Goal: Information Seeking & Learning: Learn about a topic

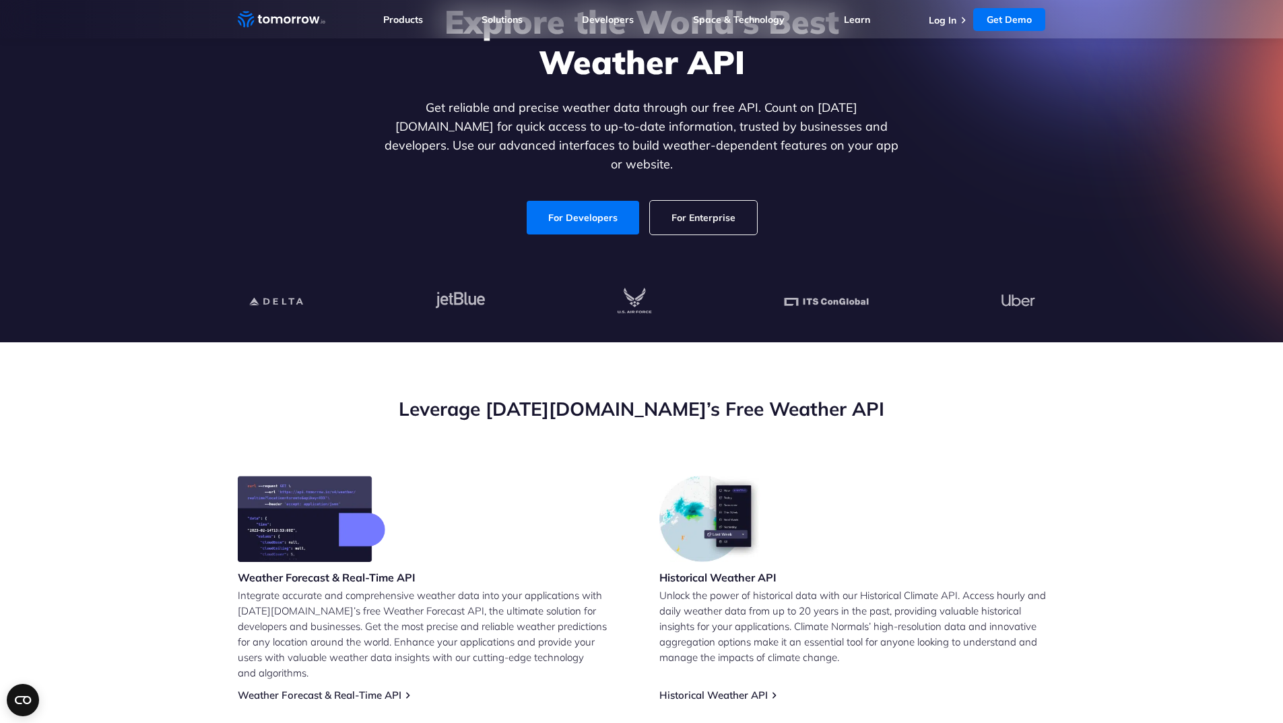
scroll to position [135, 0]
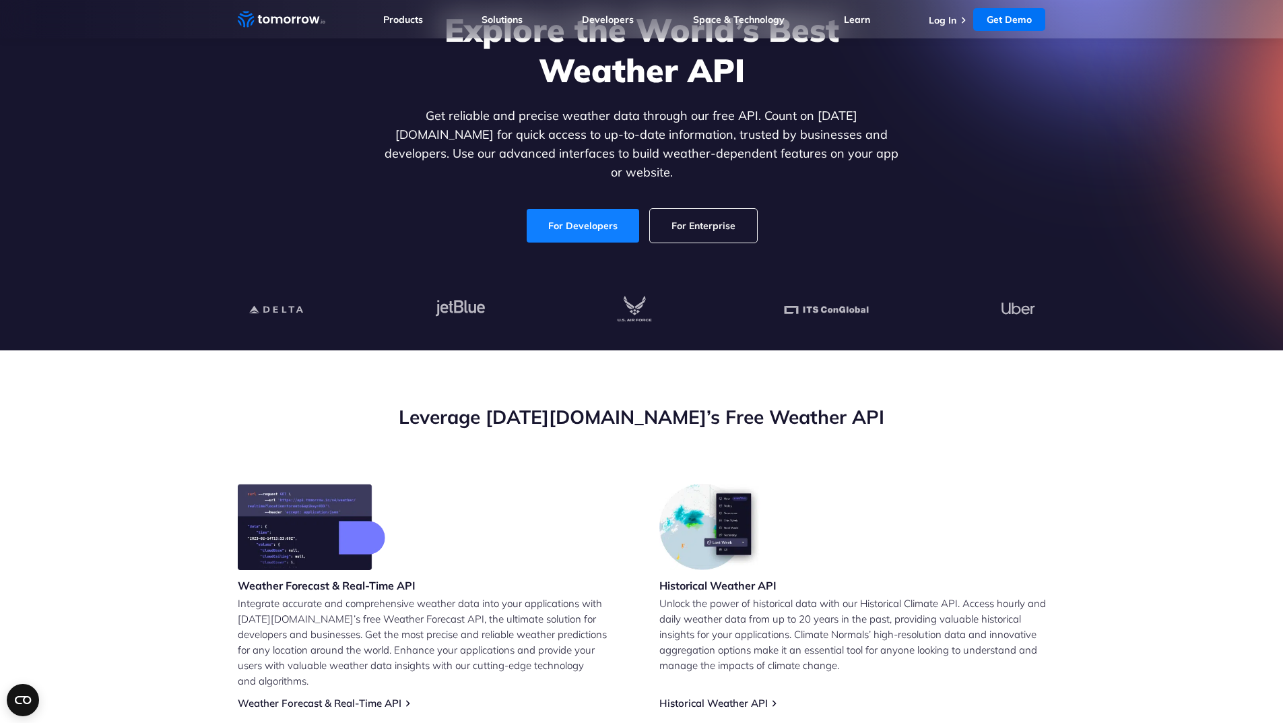
click at [604, 212] on link "For Developers" at bounding box center [583, 226] width 113 height 34
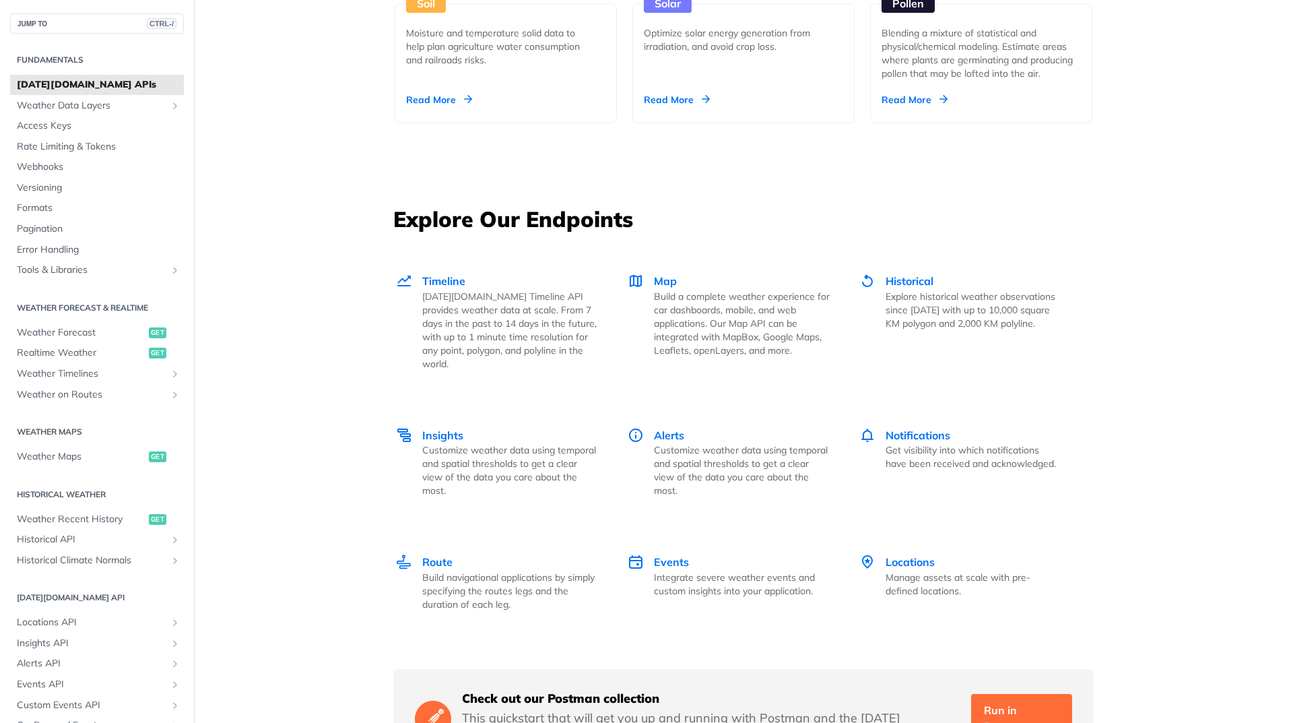
scroll to position [1684, 0]
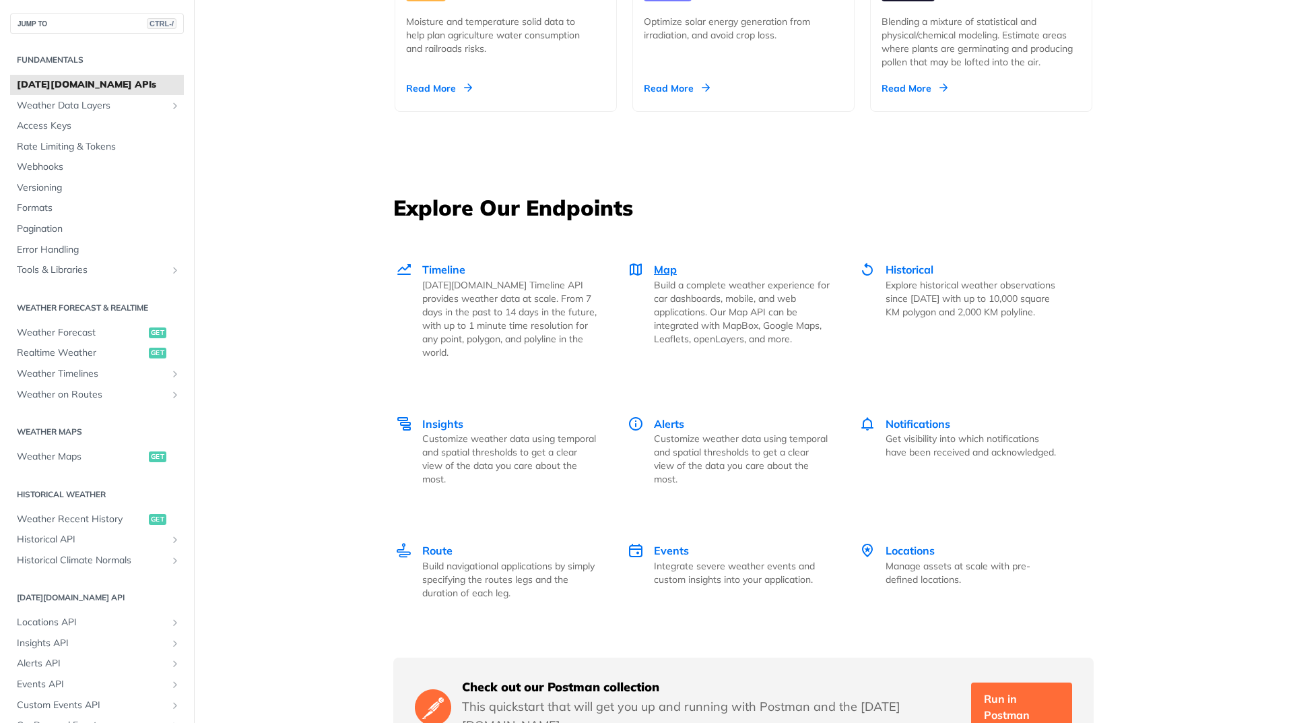
click at [663, 269] on span "Map" at bounding box center [665, 269] width 23 height 13
click at [55, 331] on span "Weather Forecast" at bounding box center [81, 332] width 129 height 13
